Goal: Find specific page/section: Find specific page/section

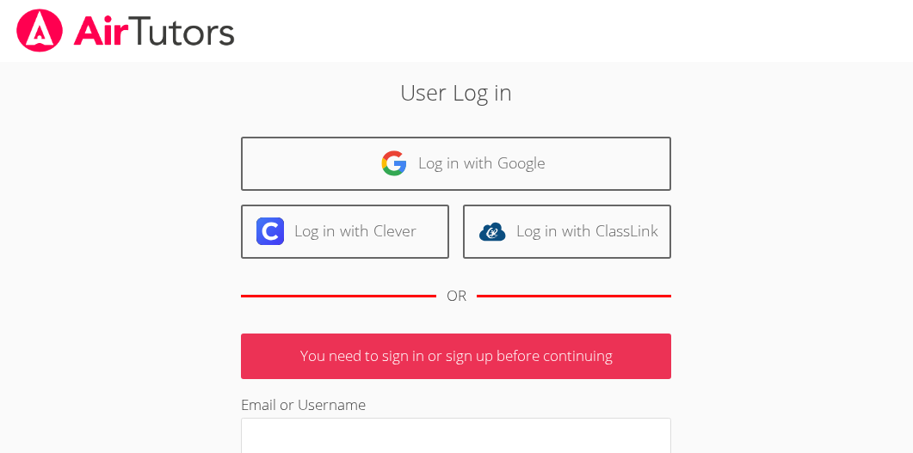
scroll to position [2, 0]
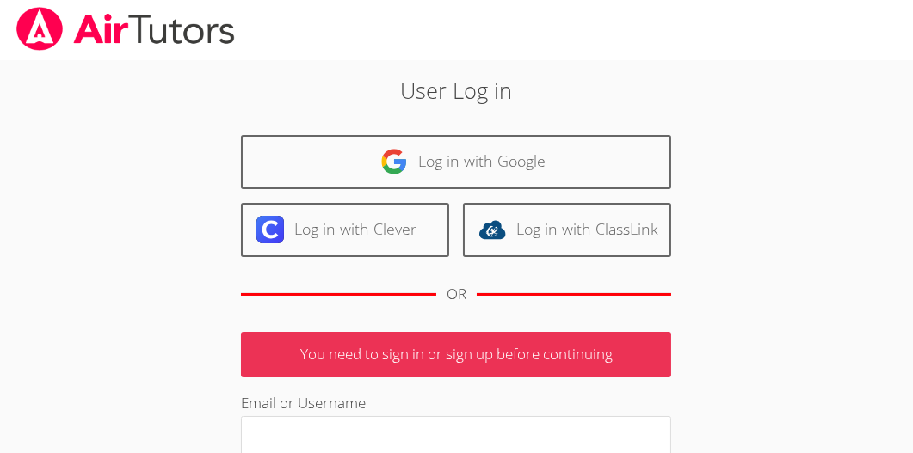
type input "[EMAIL_ADDRESS][DOMAIN_NAME]"
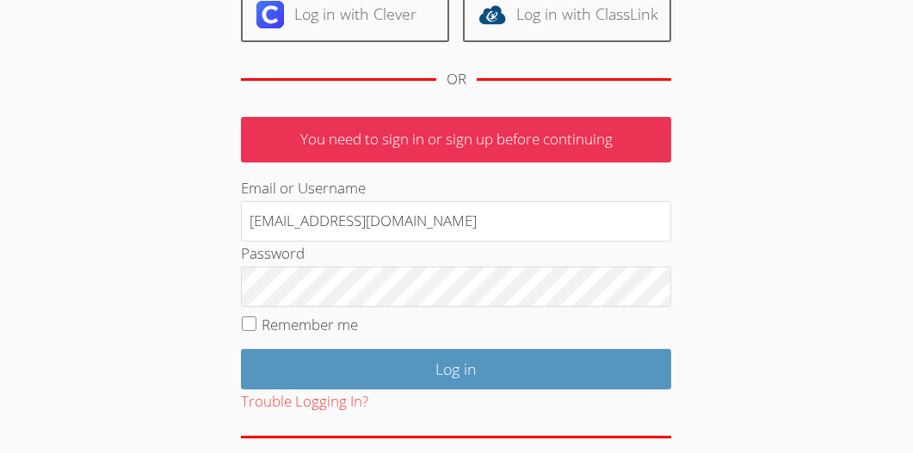
scroll to position [217, 0]
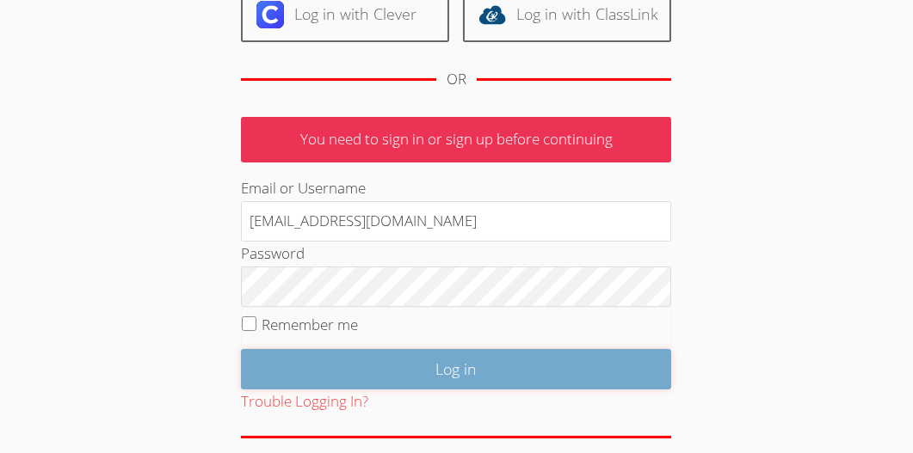
click at [354, 365] on input "Log in" at bounding box center [456, 369] width 430 height 40
